Goal: Transaction & Acquisition: Subscribe to service/newsletter

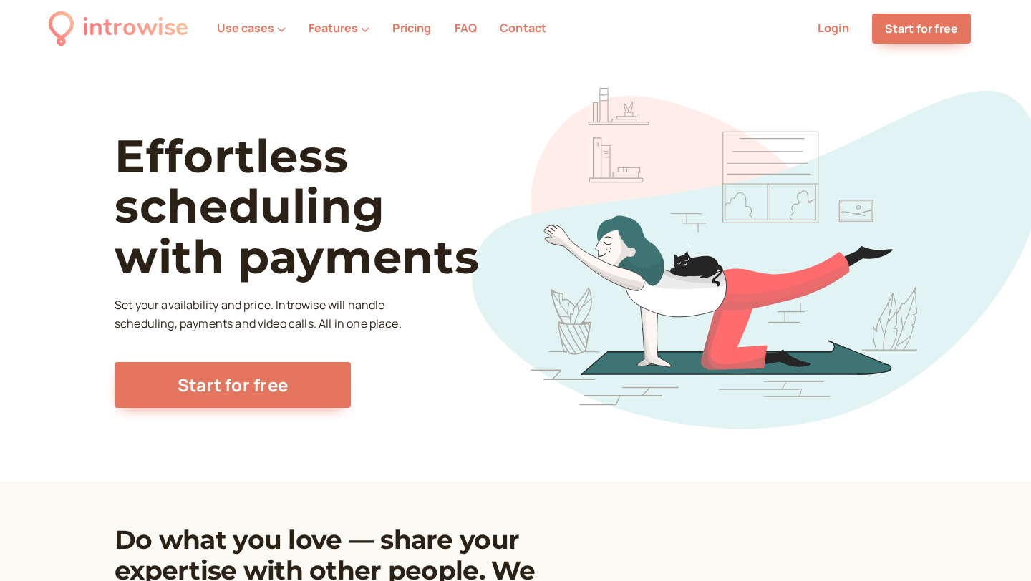
click at [417, 22] on link "Pricing" at bounding box center [411, 28] width 39 height 16
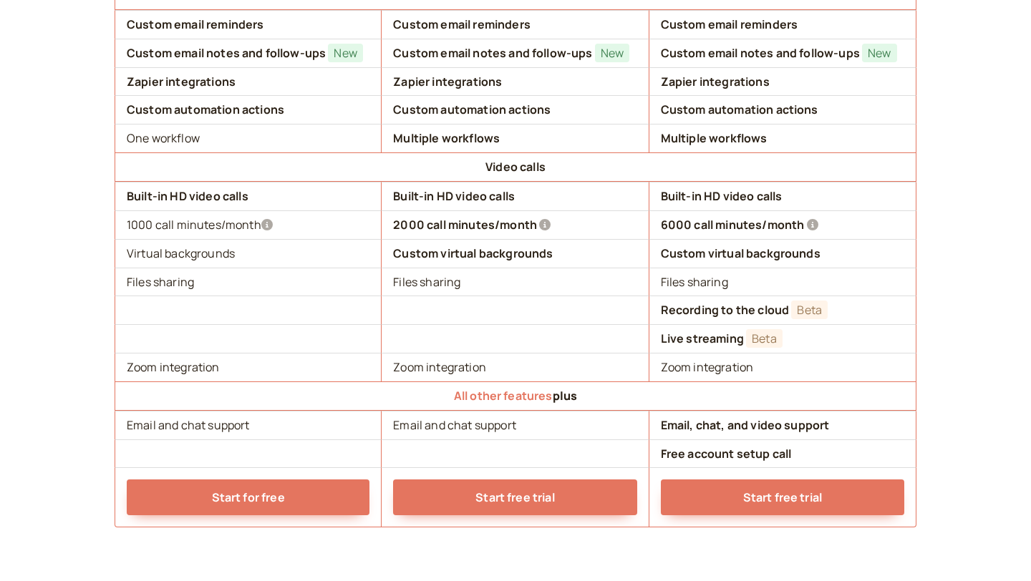
scroll to position [1352, 0]
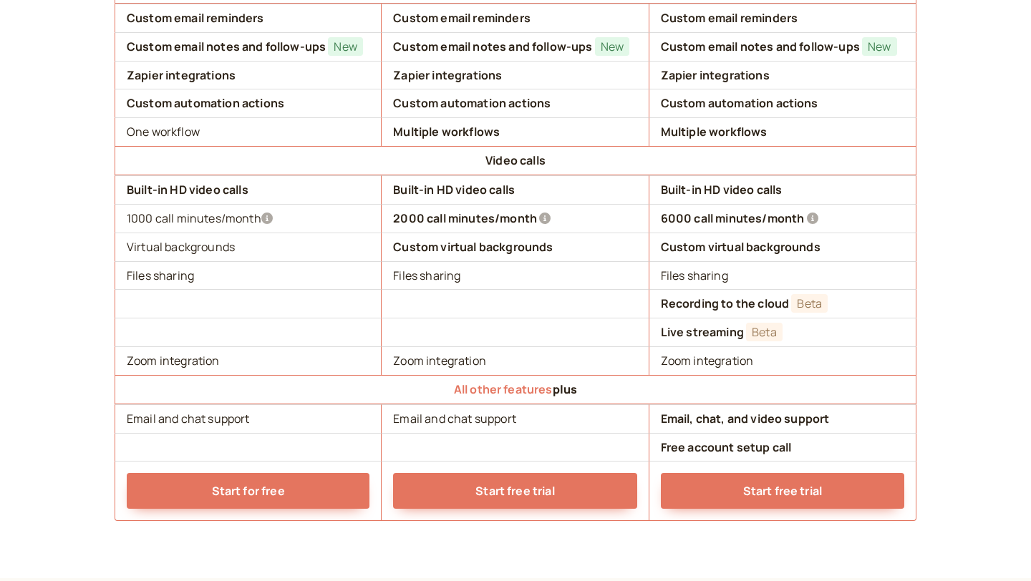
click at [271, 218] on icon at bounding box center [266, 218] width 11 height 11
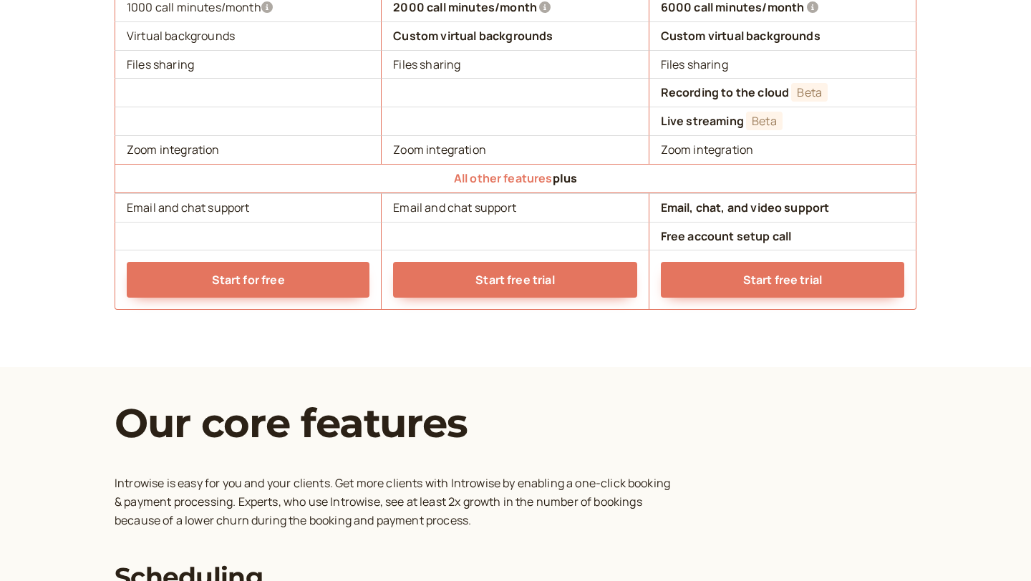
scroll to position [1687, 0]
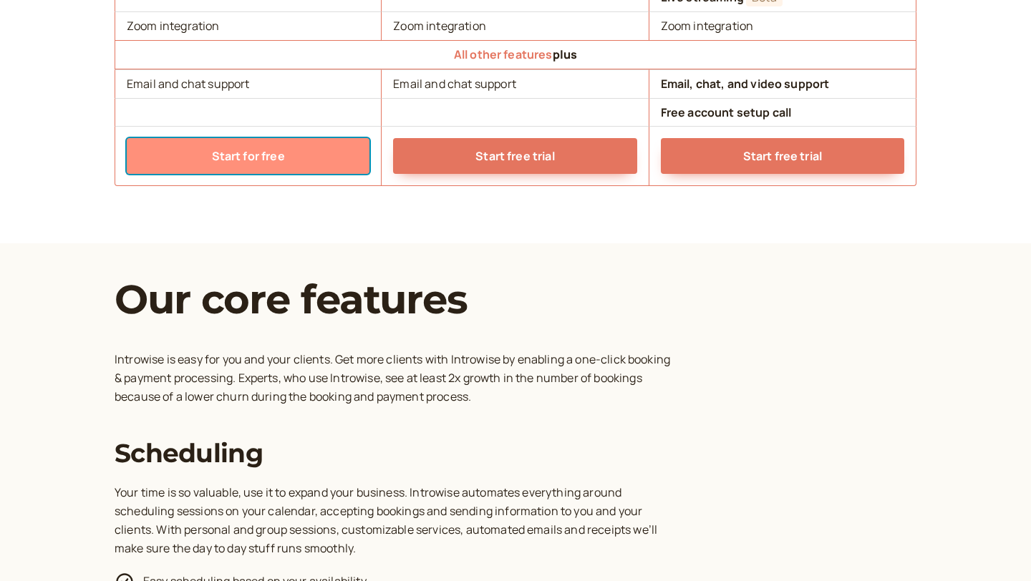
click at [271, 161] on link "Start for free" at bounding box center [248, 156] width 243 height 36
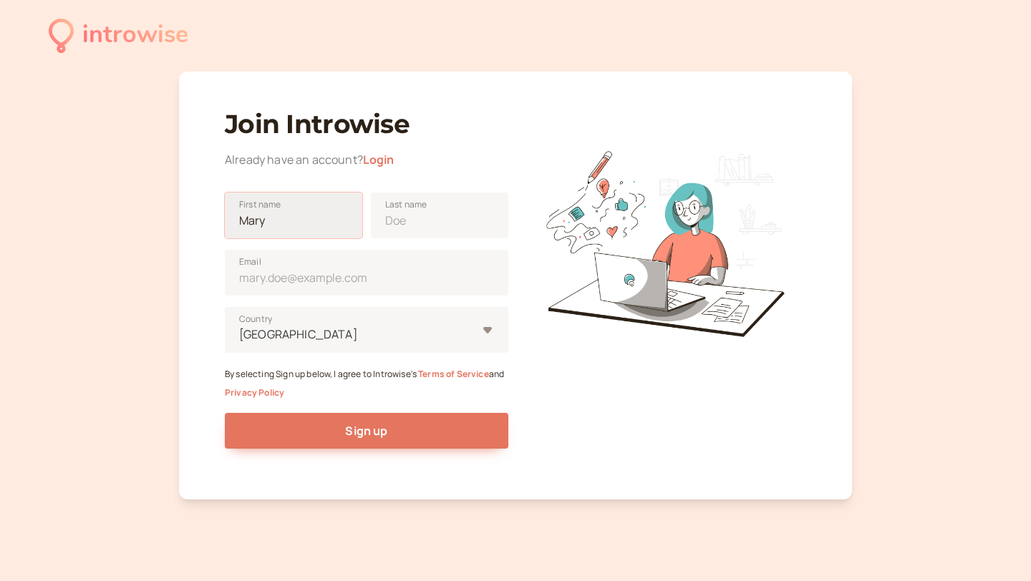
click at [275, 218] on input "First name" at bounding box center [293, 216] width 137 height 46
type input "[PERSON_NAME]"
type input "Kapinga"
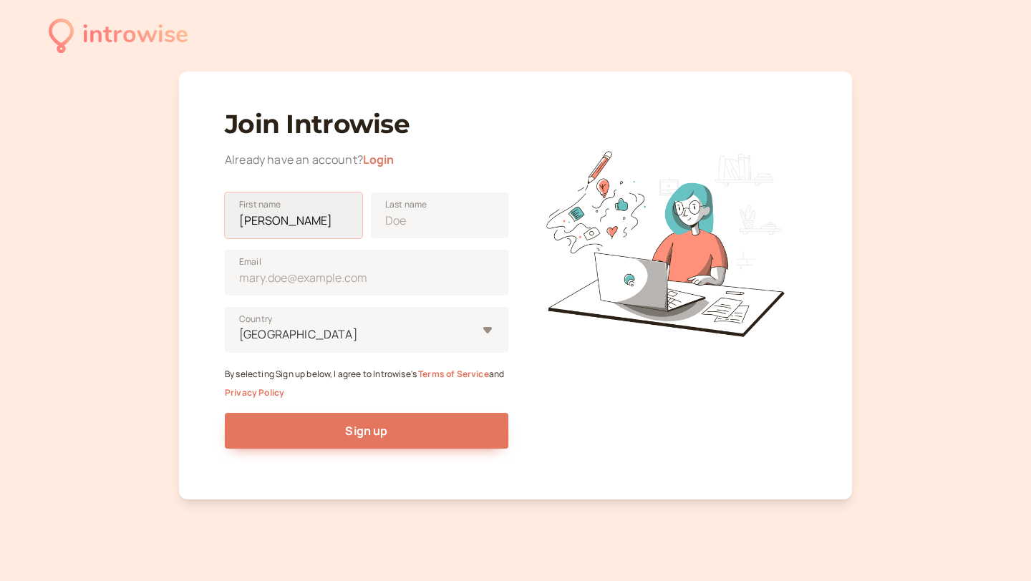
type input "[EMAIL_ADDRESS][DOMAIN_NAME]"
type input "[GEOGRAPHIC_DATA]"
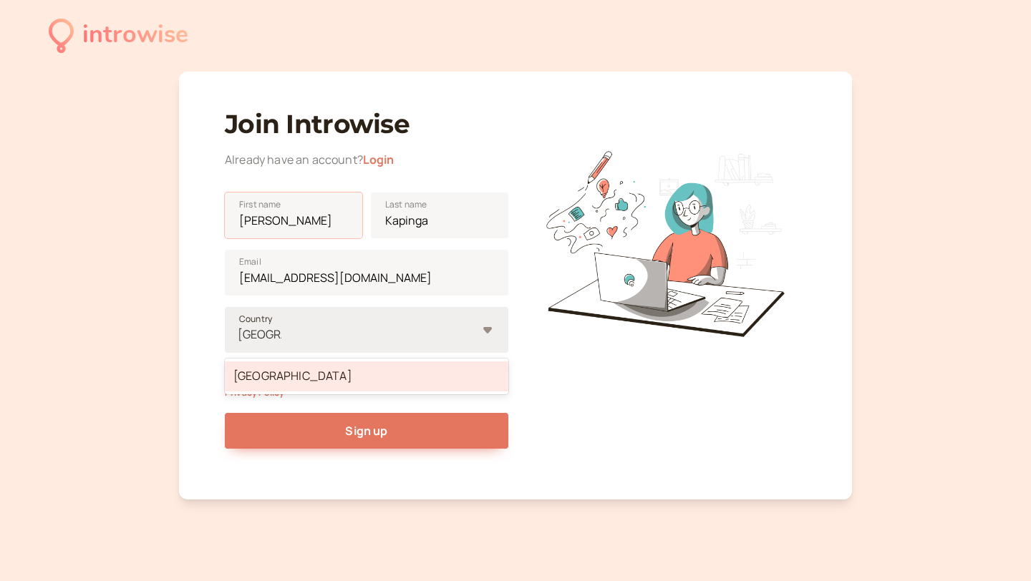
type input "[PERSON_NAME]"
click at [445, 379] on div "[GEOGRAPHIC_DATA]" at bounding box center [367, 377] width 284 height 30
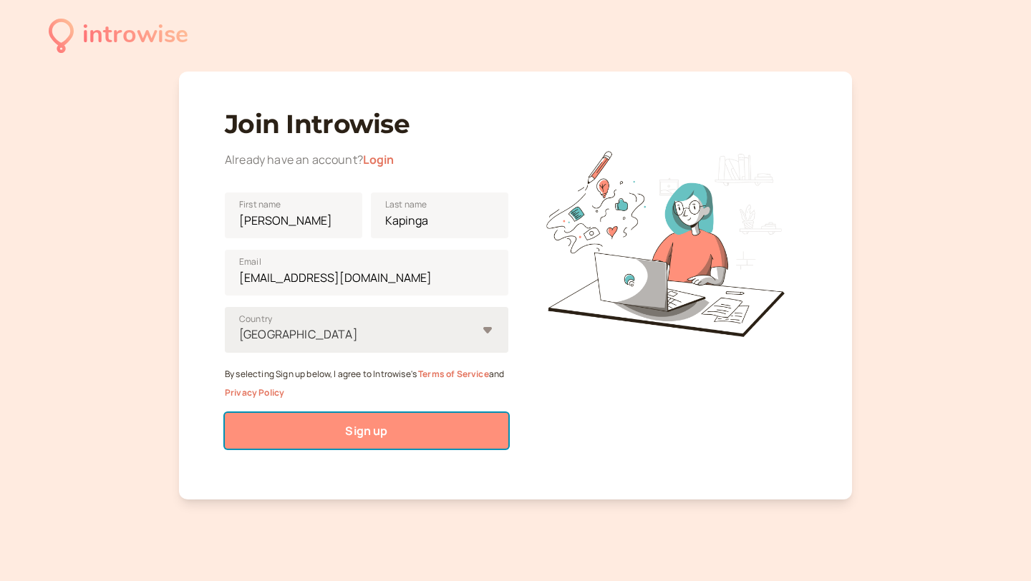
click at [362, 440] on button "Sign up" at bounding box center [367, 431] width 284 height 36
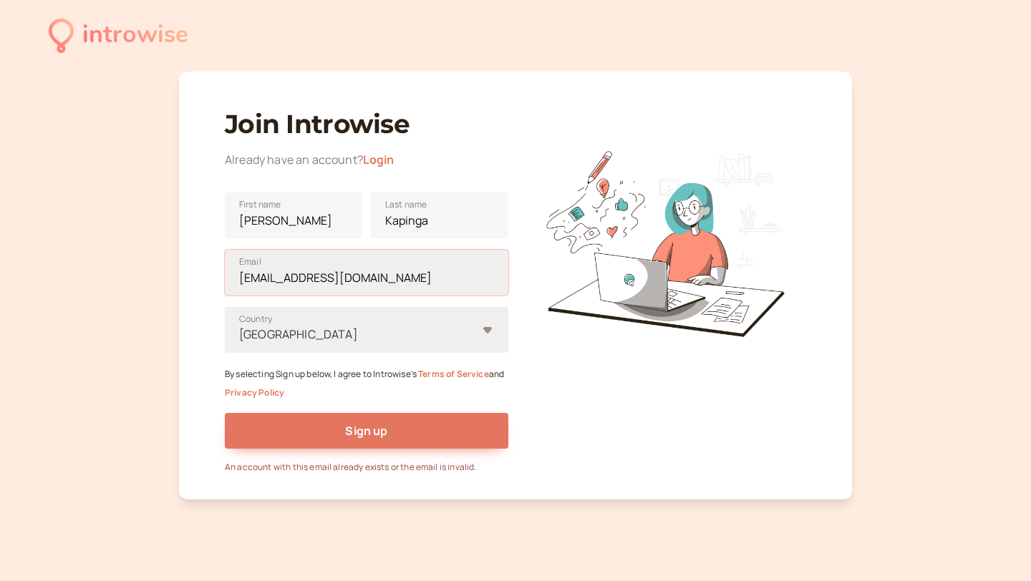
click at [374, 275] on input "[EMAIL_ADDRESS][DOMAIN_NAME]" at bounding box center [367, 273] width 284 height 46
click at [387, 278] on input "[EMAIL_ADDRESS][DOMAIN_NAME]" at bounding box center [367, 273] width 284 height 46
click at [541, 344] on div at bounding box center [665, 237] width 284 height 284
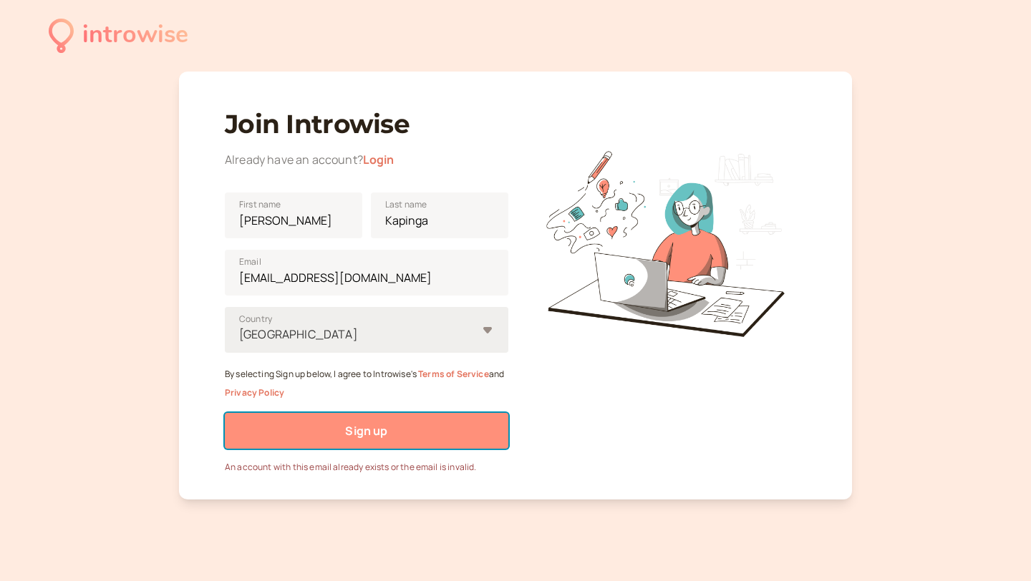
click at [441, 420] on button "Sign up" at bounding box center [367, 431] width 284 height 36
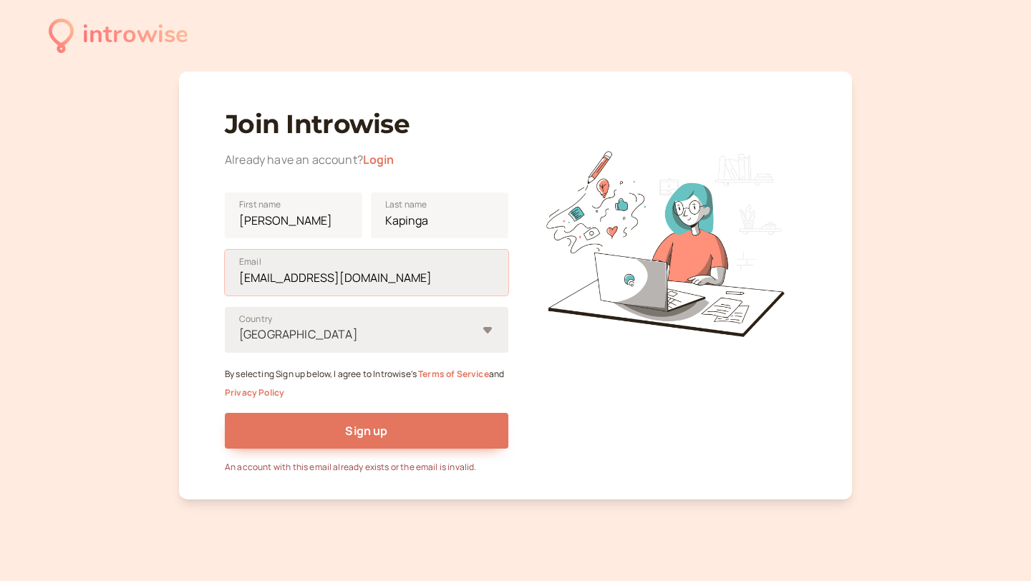
click at [319, 266] on input "[EMAIL_ADDRESS][DOMAIN_NAME]" at bounding box center [367, 273] width 284 height 46
click at [377, 163] on link "Login" at bounding box center [379, 160] width 32 height 16
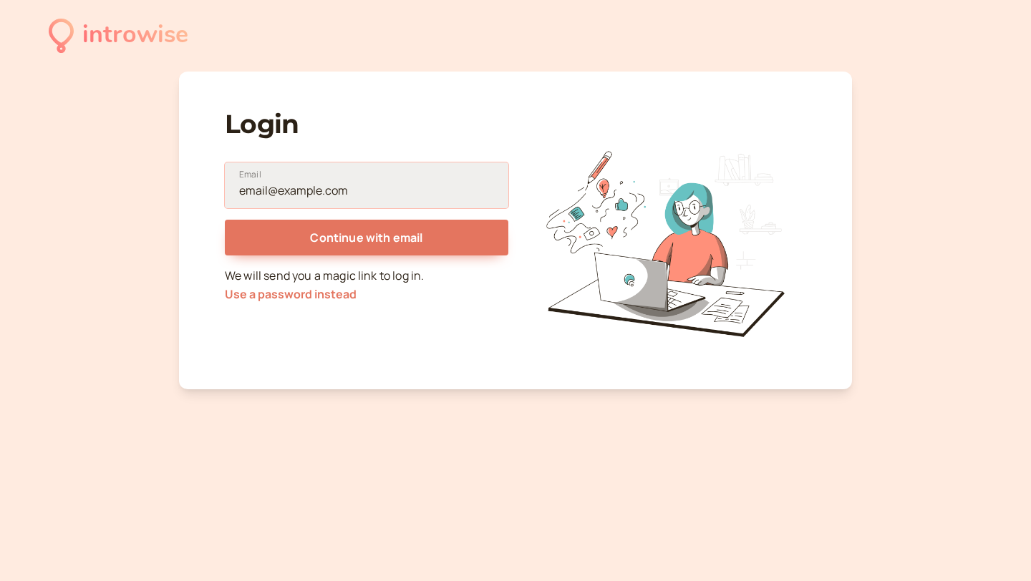
click at [352, 197] on input "Email" at bounding box center [367, 186] width 284 height 46
type input "[EMAIL_ADDRESS][DOMAIN_NAME]"
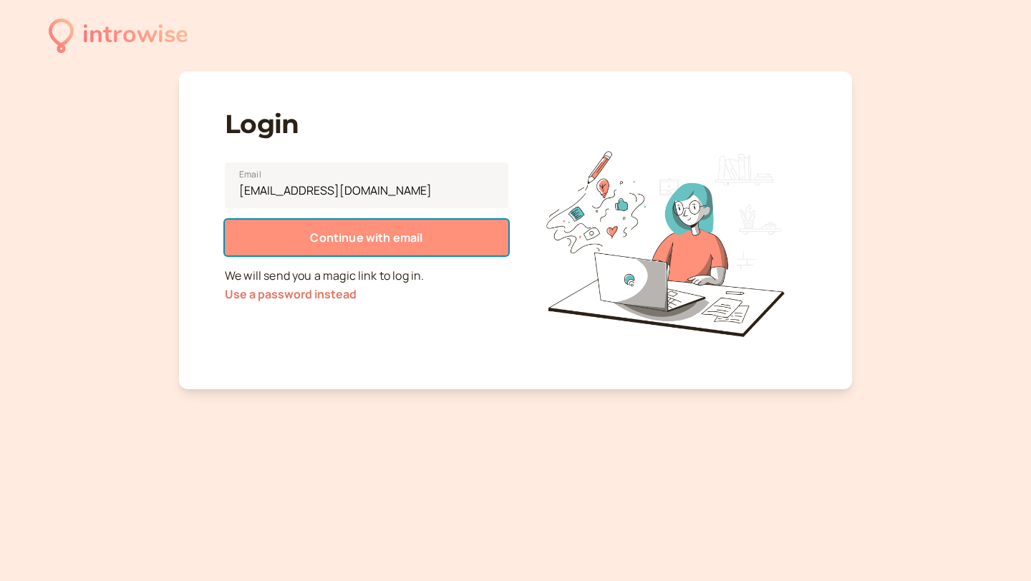
click at [369, 237] on span "Continue with email" at bounding box center [366, 238] width 112 height 16
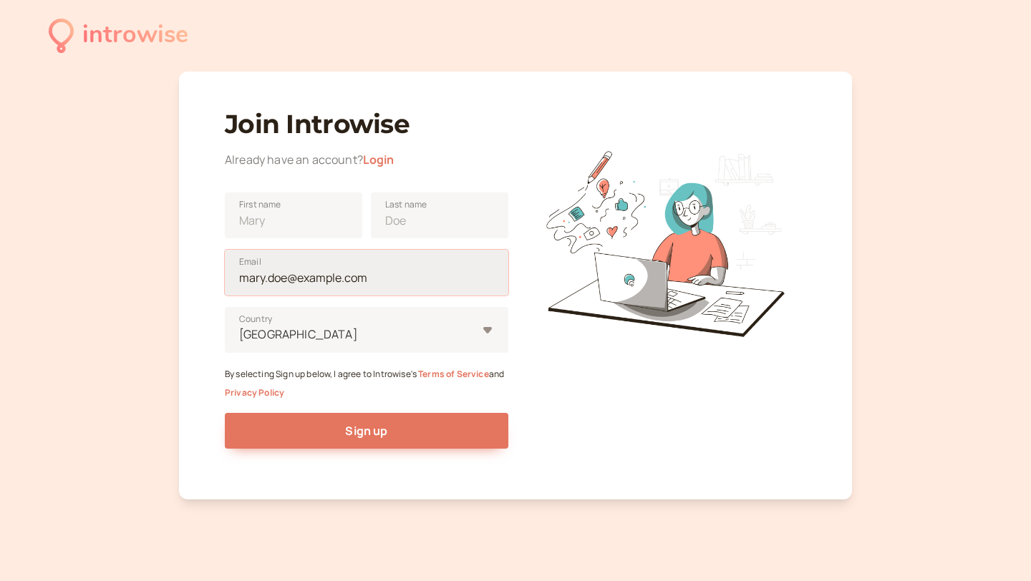
click at [283, 281] on input "Email" at bounding box center [367, 273] width 284 height 46
type input "[EMAIL_ADDRESS][DOMAIN_NAME]"
type input "[PERSON_NAME]"
type input "Kapinga"
type input "[GEOGRAPHIC_DATA]"
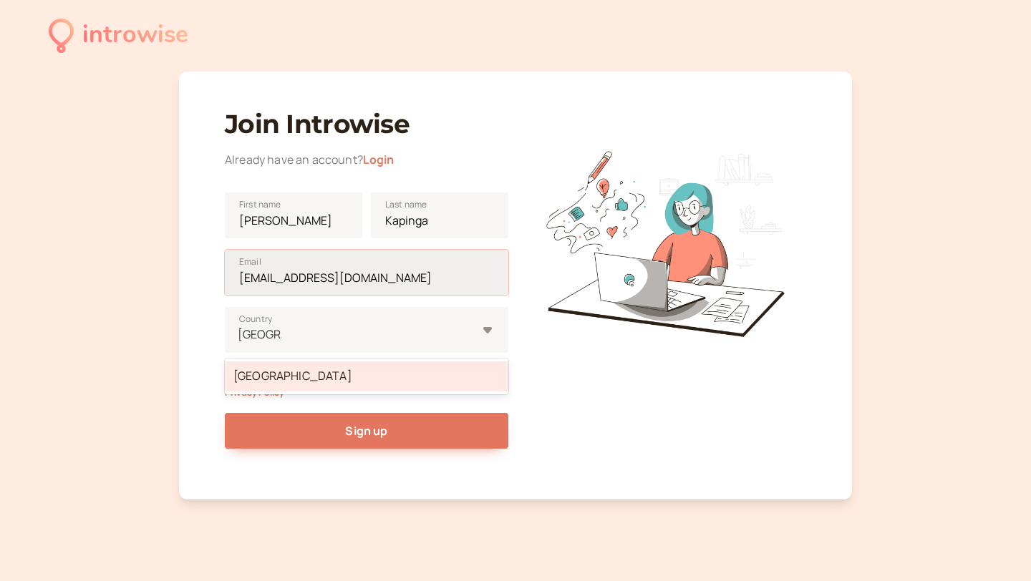
click at [239, 279] on input "[EMAIL_ADDRESS][DOMAIN_NAME]" at bounding box center [367, 273] width 284 height 46
click at [316, 327] on div "[GEOGRAPHIC_DATA]" at bounding box center [357, 334] width 239 height 19
click at [281, 327] on input "[GEOGRAPHIC_DATA]" at bounding box center [260, 335] width 44 height 16
click at [309, 374] on div "[GEOGRAPHIC_DATA]" at bounding box center [367, 377] width 284 height 30
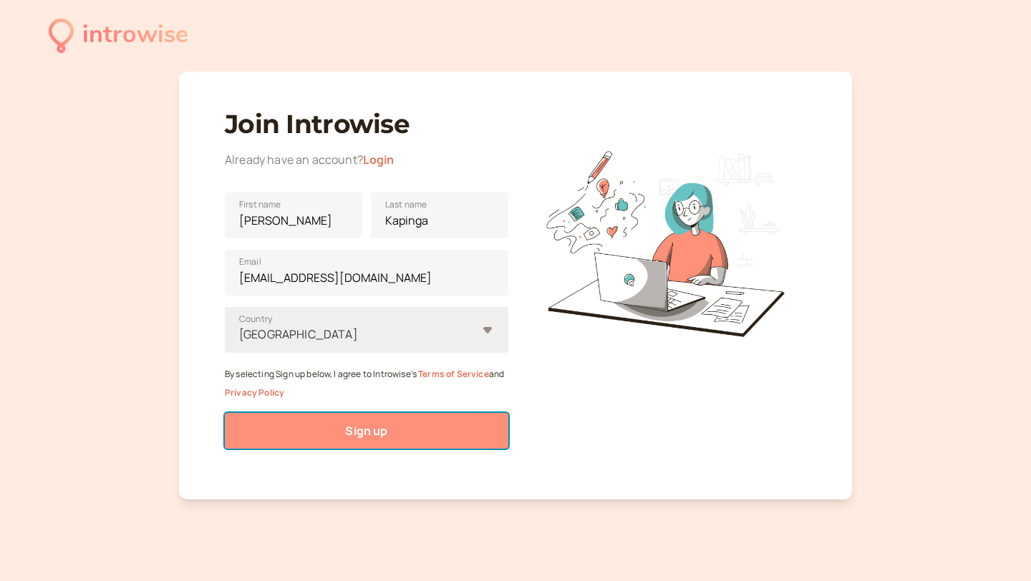
click at [317, 431] on button "Sign up" at bounding box center [367, 431] width 284 height 36
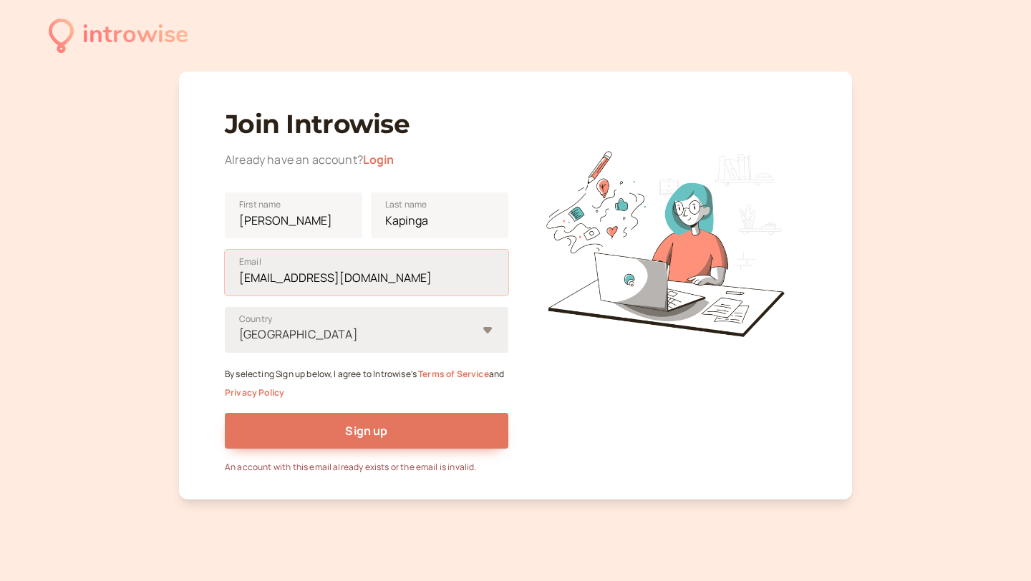
click at [319, 268] on input "[EMAIL_ADDRESS][DOMAIN_NAME]" at bounding box center [367, 273] width 284 height 46
click at [225, 413] on button "Sign up" at bounding box center [367, 431] width 284 height 36
drag, startPoint x: 316, startPoint y: 280, endPoint x: 164, endPoint y: 256, distance: 154.4
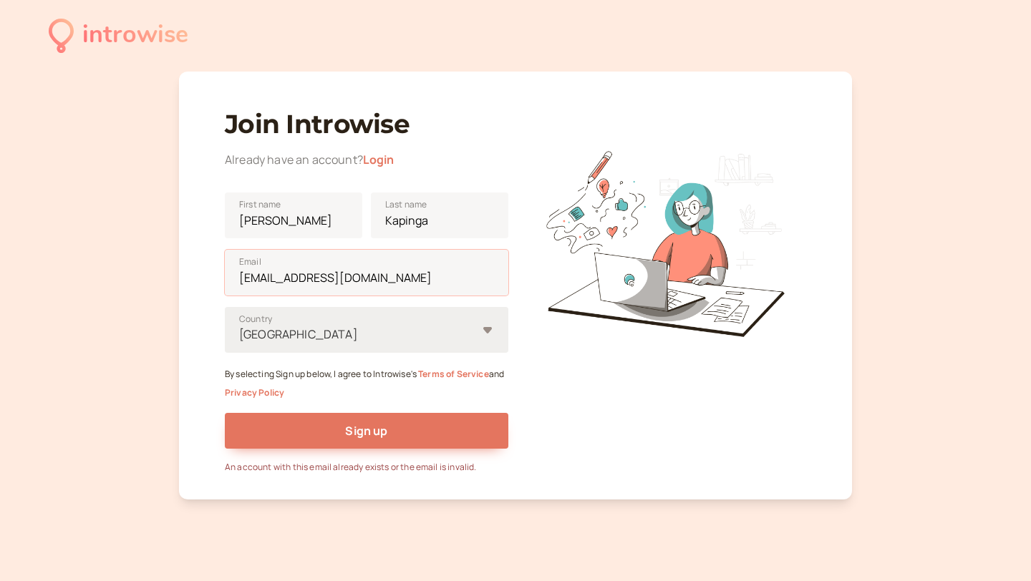
click at [164, 256] on div "introwise Join Introwise Already have an account? [PERSON_NAME] First name [PER…" at bounding box center [515, 302] width 1031 height 604
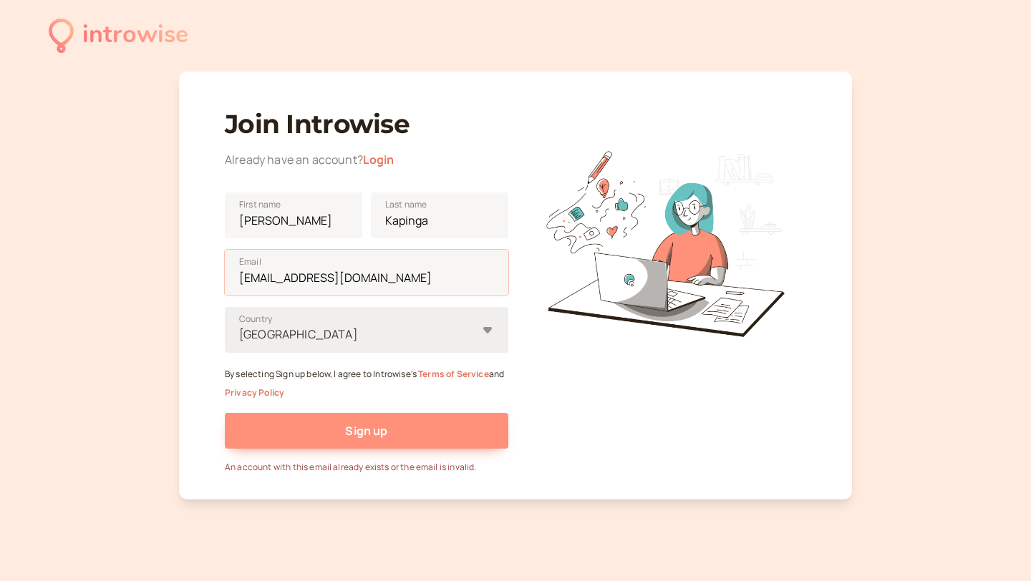
type input "[EMAIL_ADDRESS][DOMAIN_NAME]"
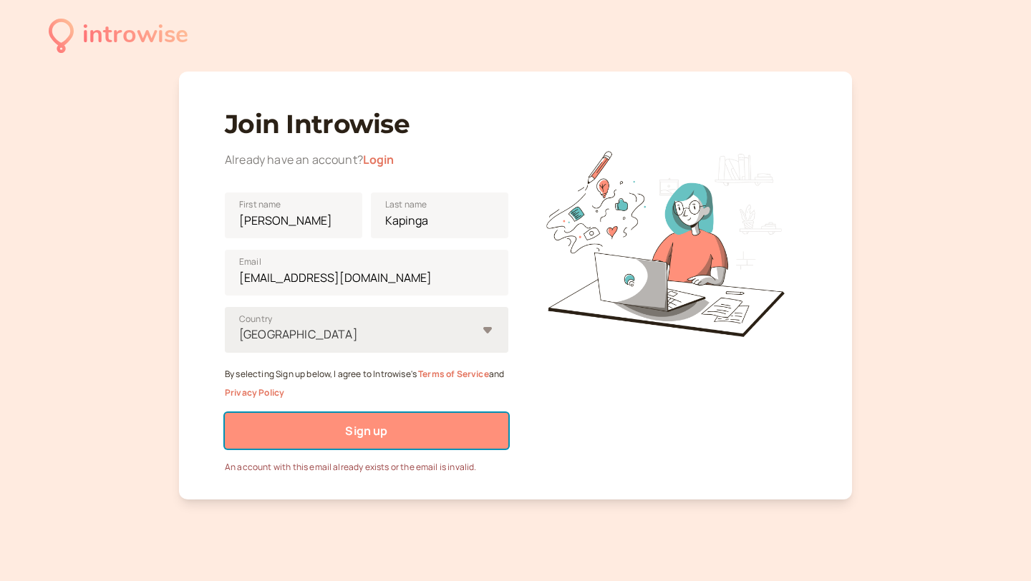
click at [330, 432] on button "Sign up" at bounding box center [367, 431] width 284 height 36
